Goal: Download file/media

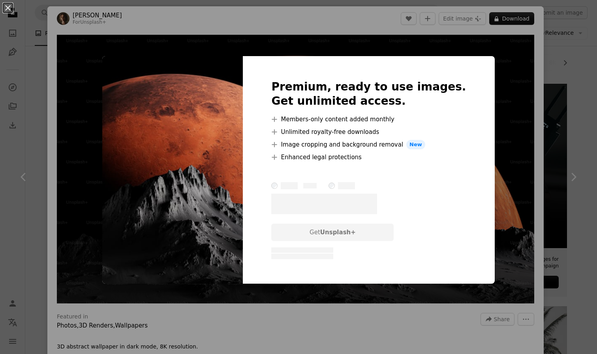
scroll to position [4, 0]
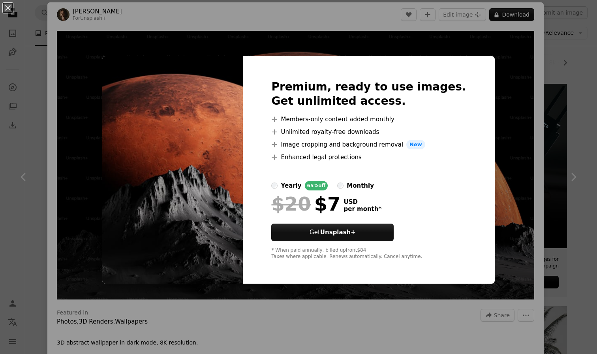
click at [365, 186] on div "monthly" at bounding box center [360, 185] width 27 height 9
click at [503, 77] on div "An X shape Premium, ready to use images. Get unlimited access. A plus sign Memb…" at bounding box center [298, 177] width 597 height 354
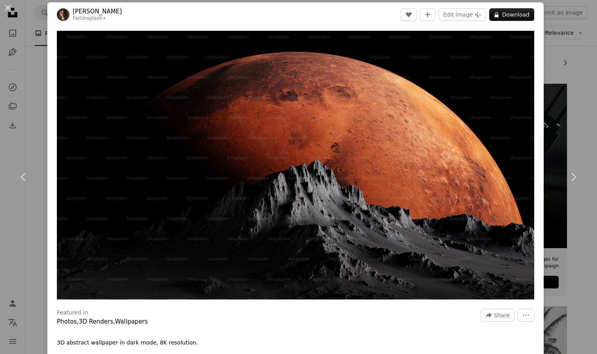
click at [588, 82] on div "An X shape Chevron left Chevron right [PERSON_NAME] For Unsplash+ A heart A plu…" at bounding box center [298, 177] width 597 height 354
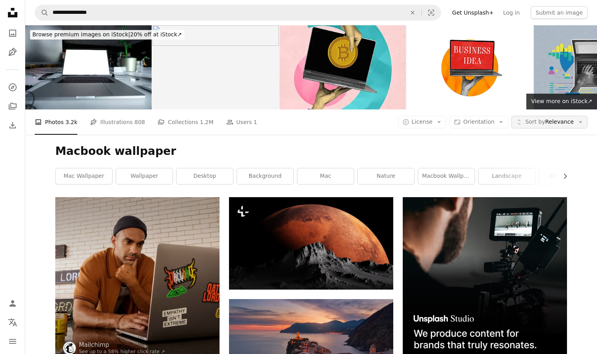
click at [534, 123] on span "Sort by" at bounding box center [535, 122] width 20 height 6
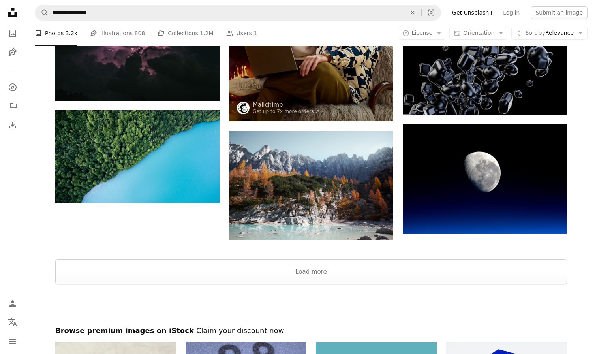
scroll to position [870, 0]
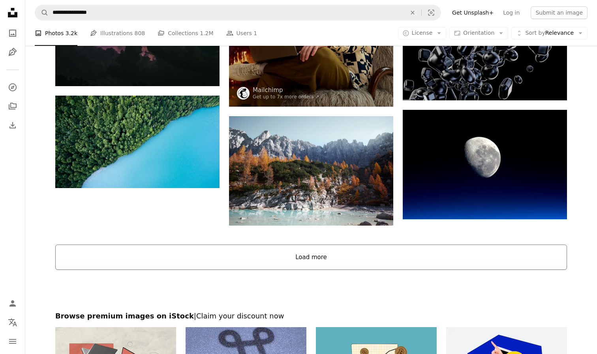
click at [226, 261] on button "Load more" at bounding box center [311, 257] width 512 height 25
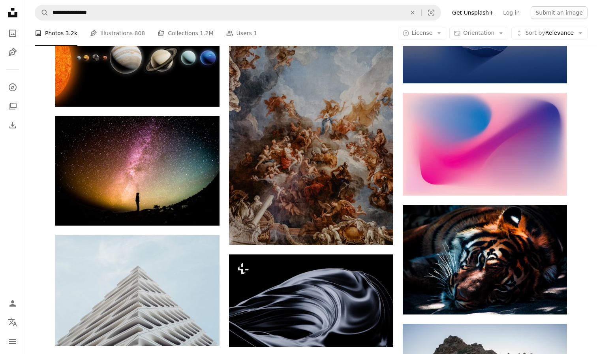
scroll to position [3233, 0]
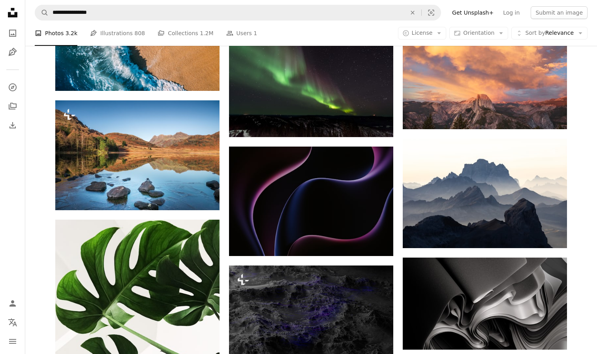
scroll to position [9146, 0]
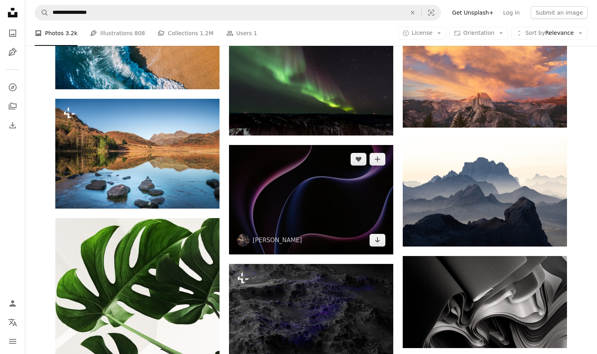
click at [259, 205] on img at bounding box center [311, 199] width 164 height 109
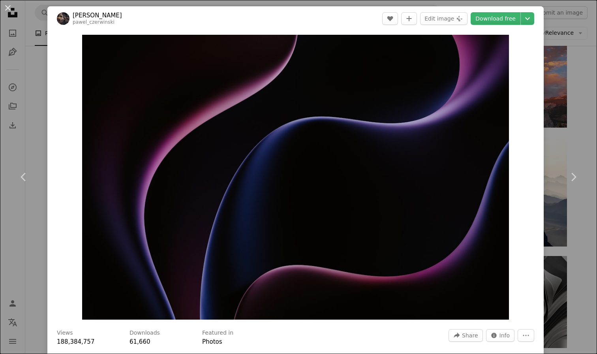
click at [578, 120] on div "An X shape Chevron left Chevron right [PERSON_NAME] pawel_czerwinski A heart A …" at bounding box center [298, 177] width 597 height 354
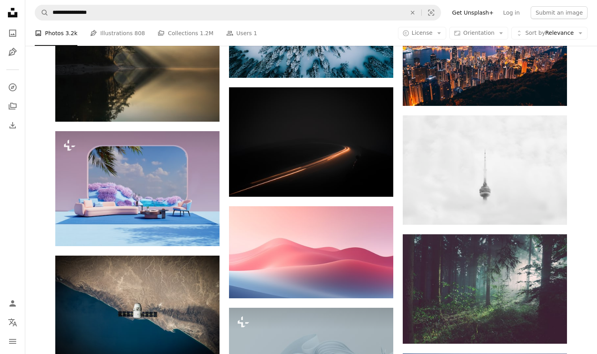
scroll to position [10829, 0]
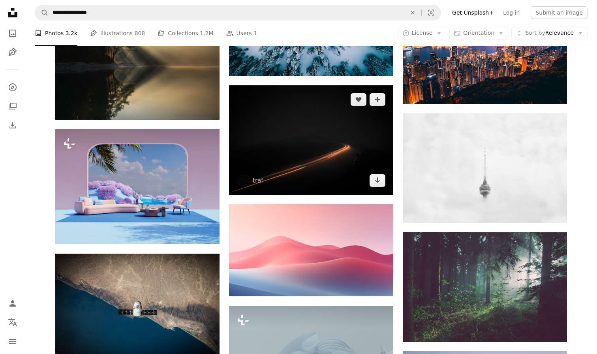
click at [351, 139] on img at bounding box center [311, 139] width 164 height 109
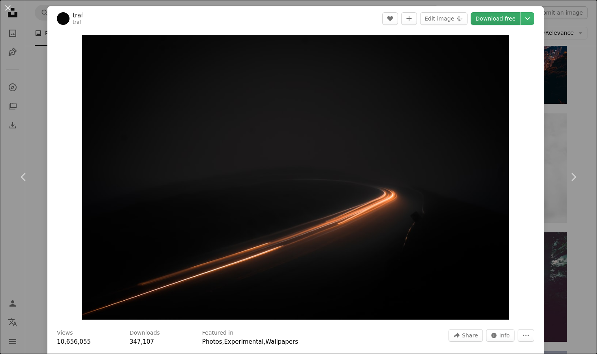
click at [508, 22] on link "Download free" at bounding box center [496, 18] width 50 height 13
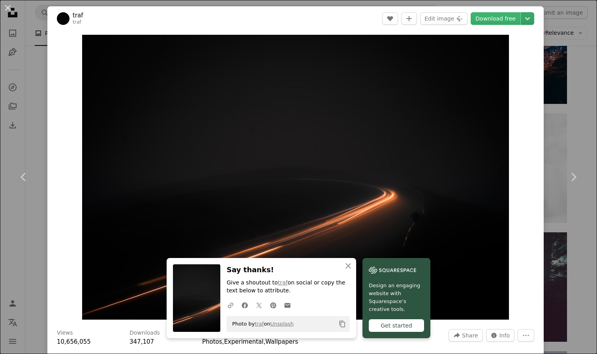
click at [534, 17] on icon "Chevron down" at bounding box center [527, 18] width 13 height 9
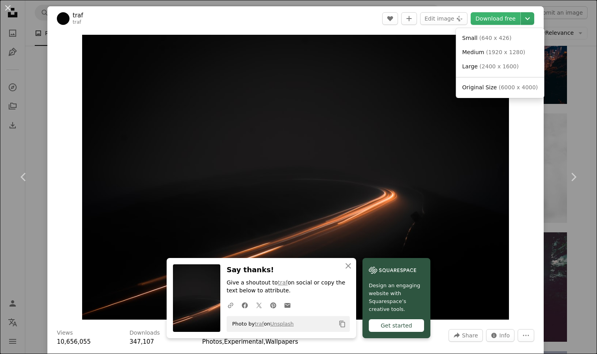
click at [534, 17] on icon "Chevron down" at bounding box center [527, 18] width 13 height 9
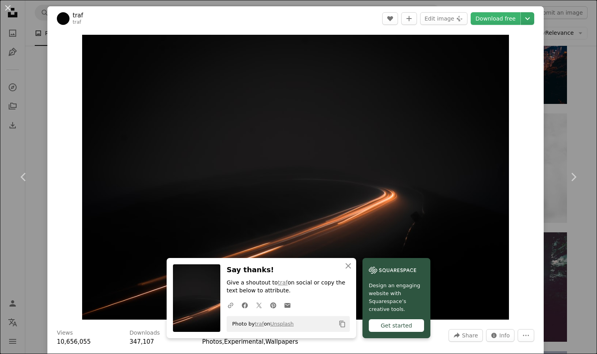
click at [534, 17] on icon "Chevron down" at bounding box center [527, 18] width 13 height 9
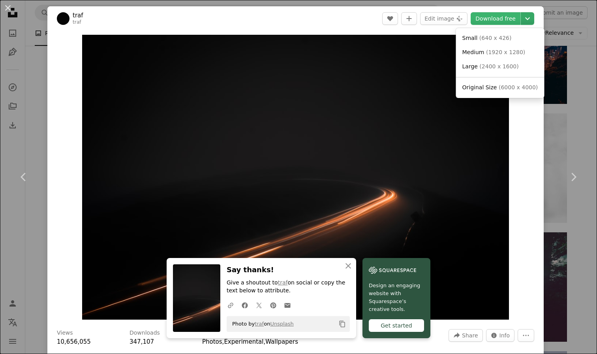
click at [534, 17] on icon "Chevron down" at bounding box center [527, 18] width 13 height 9
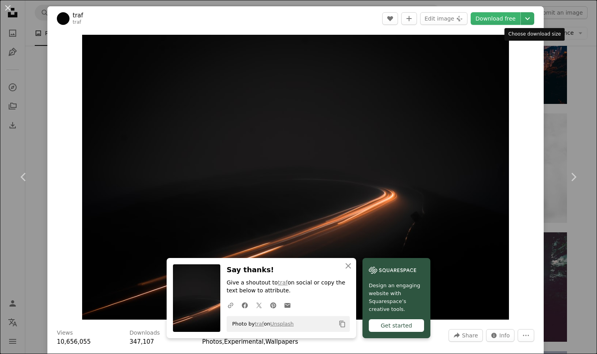
click at [534, 14] on icon "Chevron down" at bounding box center [527, 18] width 13 height 9
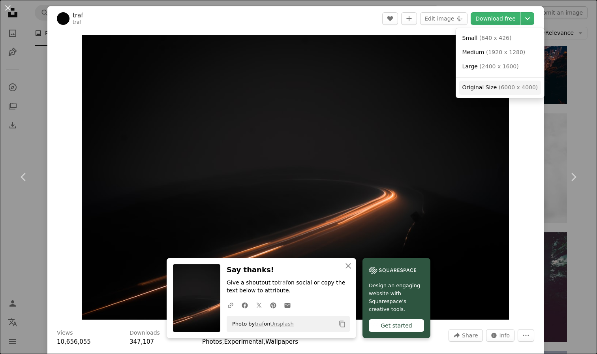
click at [489, 88] on span "Original Size" at bounding box center [480, 87] width 35 height 6
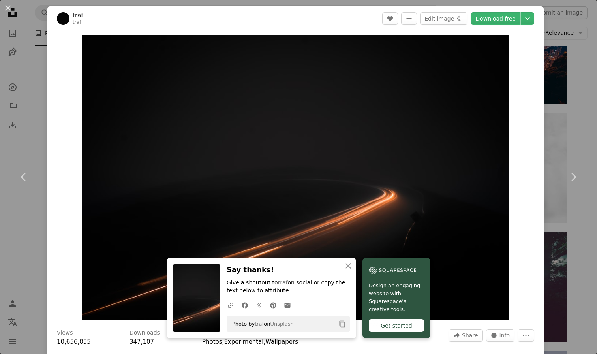
click at [572, 48] on div "An X shape Chevron left Chevron right traf traf A heart A plus sign Edit image …" at bounding box center [298, 177] width 597 height 354
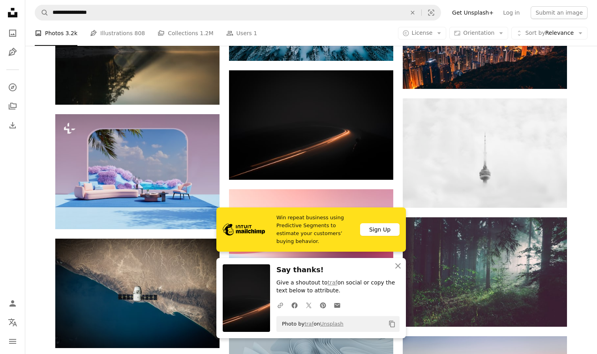
scroll to position [10847, 0]
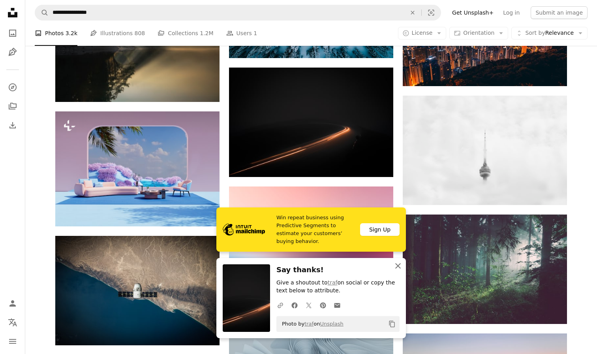
click at [397, 266] on icon "button" at bounding box center [398, 266] width 6 height 6
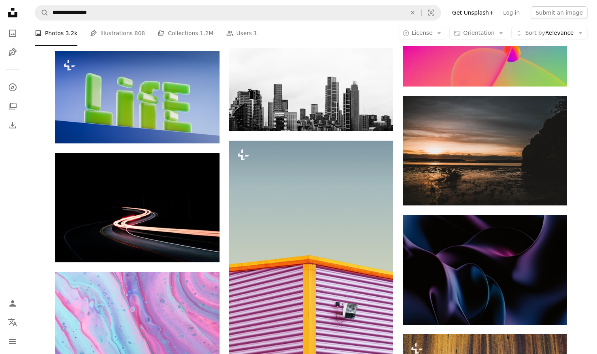
scroll to position [34324, 0]
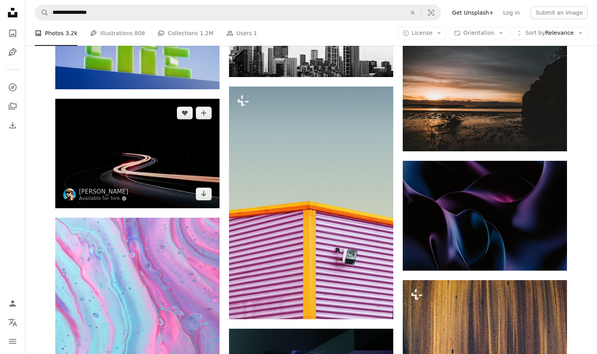
click at [192, 165] on img at bounding box center [137, 153] width 164 height 109
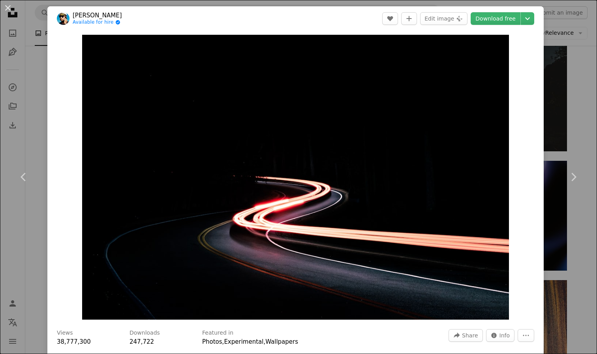
click at [580, 134] on div "An X shape Chevron left Chevron right [PERSON_NAME] Available for hire A checkm…" at bounding box center [298, 177] width 597 height 354
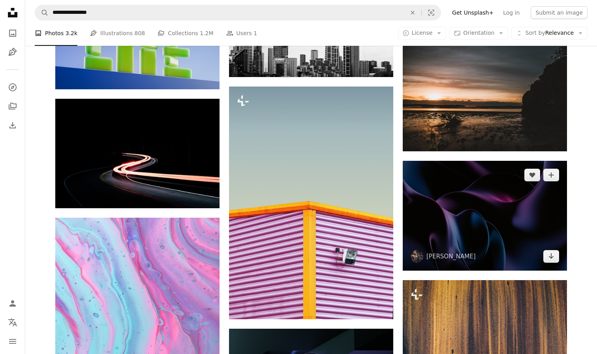
click at [518, 210] on img at bounding box center [485, 215] width 164 height 109
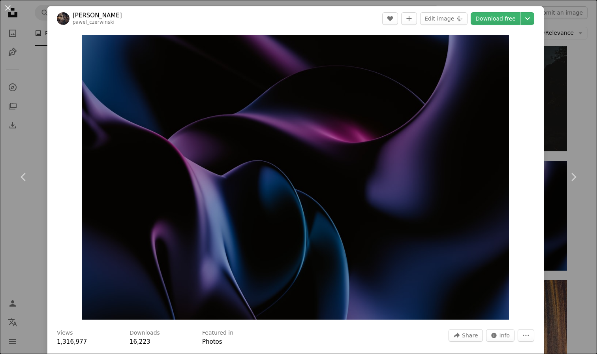
click at [532, 26] on header "[PERSON_NAME] pawel_czerwinski A heart A plus sign Edit image Plus sign for Uns…" at bounding box center [295, 18] width 497 height 24
click at [532, 19] on icon "Chevron down" at bounding box center [527, 18] width 13 height 9
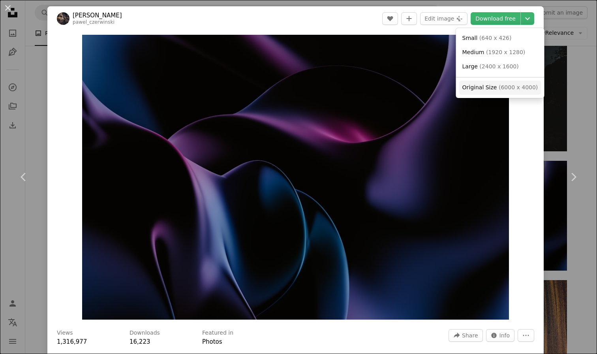
click at [509, 86] on span "( 6000 x 4000 )" at bounding box center [518, 87] width 39 height 6
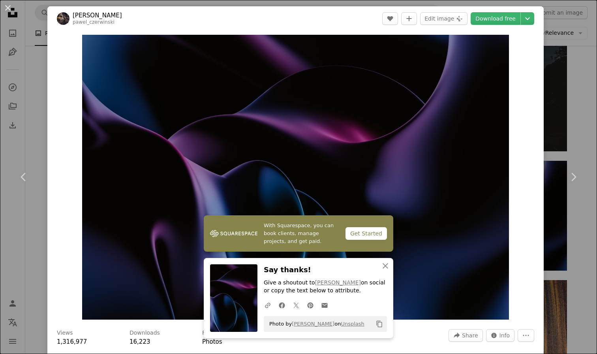
click at [582, 137] on div "An X shape Chevron left Chevron right [PERSON_NAME] pawel_czerwinski A heart A …" at bounding box center [298, 177] width 597 height 354
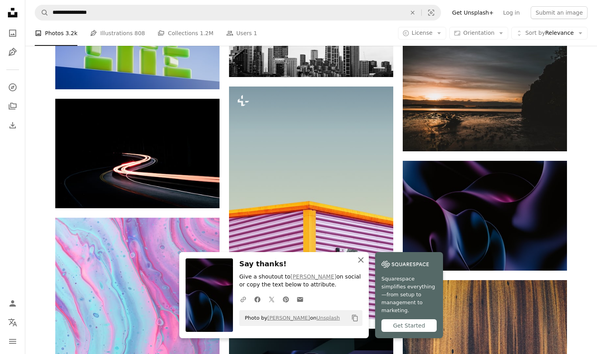
click at [362, 265] on icon "An X shape" at bounding box center [360, 259] width 9 height 9
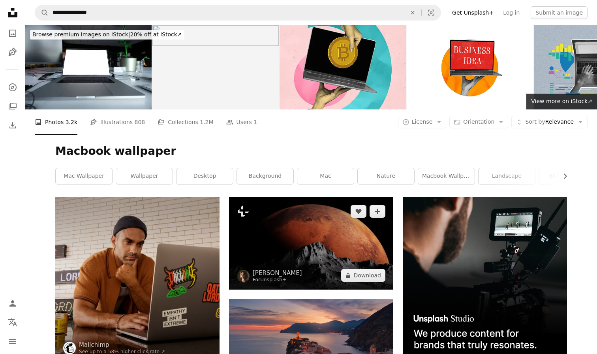
click at [339, 235] on img at bounding box center [311, 243] width 164 height 92
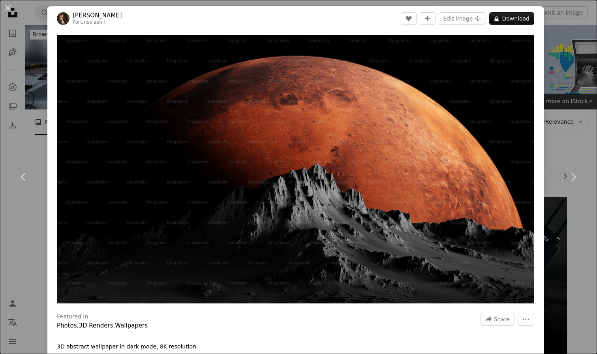
click at [93, 14] on link "[PERSON_NAME]" at bounding box center [97, 15] width 49 height 8
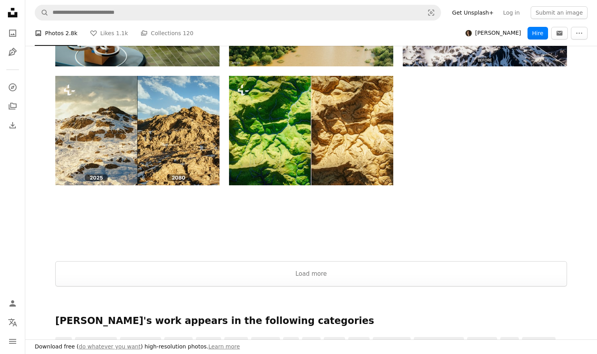
scroll to position [854, 0]
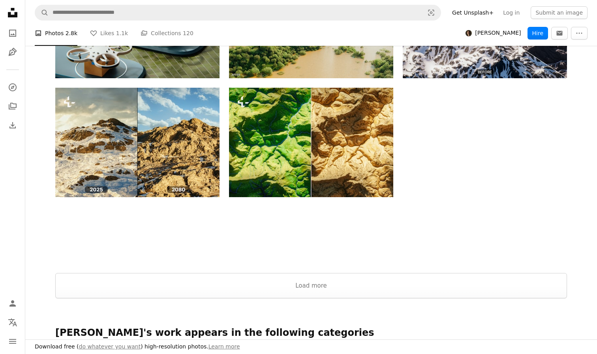
click at [241, 280] on button "Load more" at bounding box center [311, 285] width 512 height 25
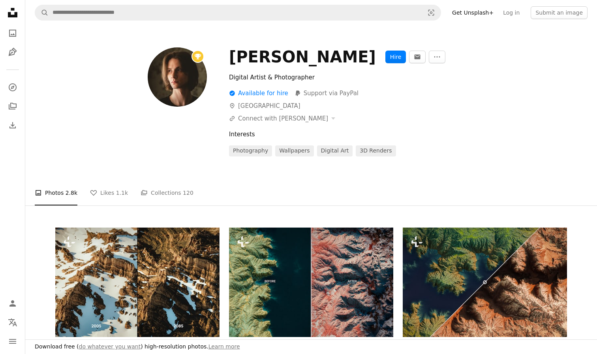
scroll to position [96, 0]
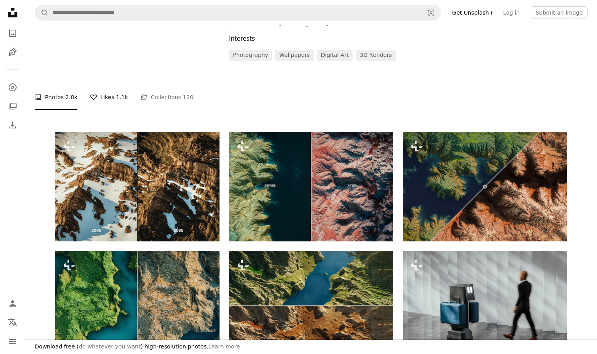
click at [107, 102] on link "A heart Likes 1.1k" at bounding box center [109, 97] width 38 height 25
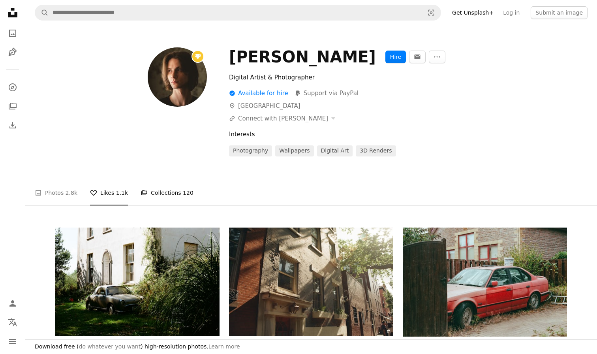
click at [159, 199] on link "A stack of folders Collections 120" at bounding box center [167, 192] width 53 height 25
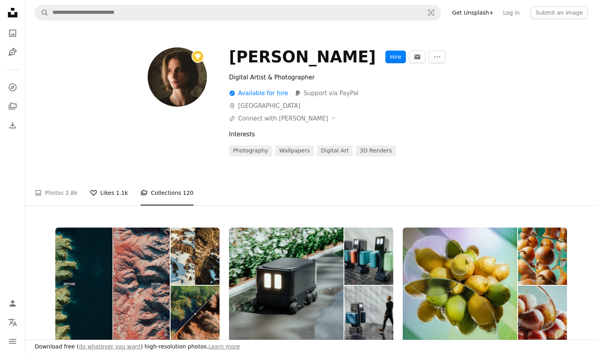
click at [119, 192] on span "1.1k" at bounding box center [122, 192] width 12 height 9
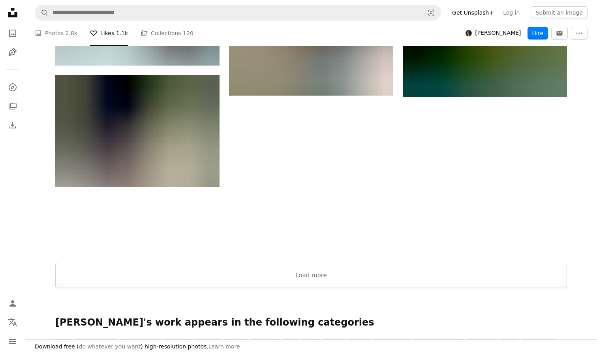
scroll to position [1100, 0]
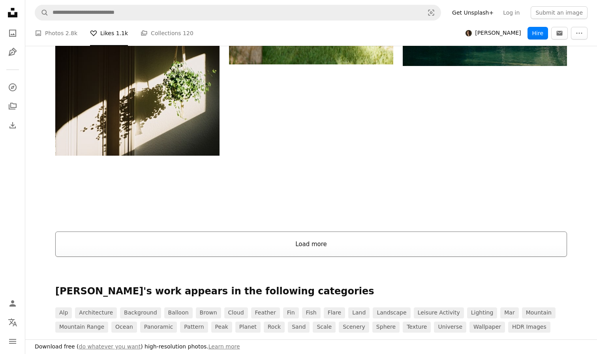
click at [228, 247] on button "Load more" at bounding box center [311, 244] width 512 height 25
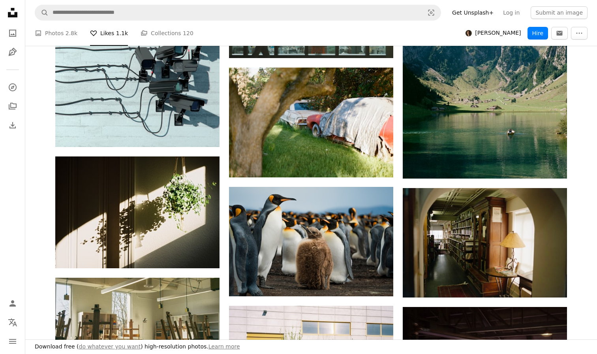
scroll to position [785, 0]
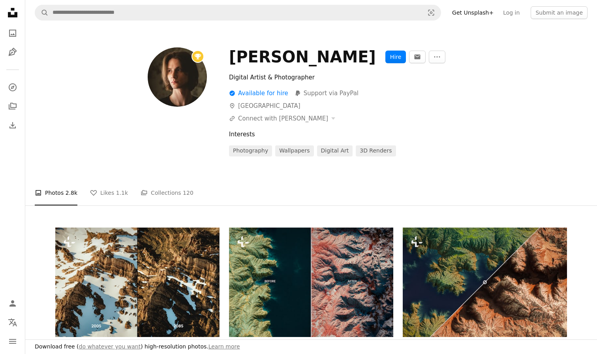
scroll to position [96, 0]
